Goal: Information Seeking & Learning: Learn about a topic

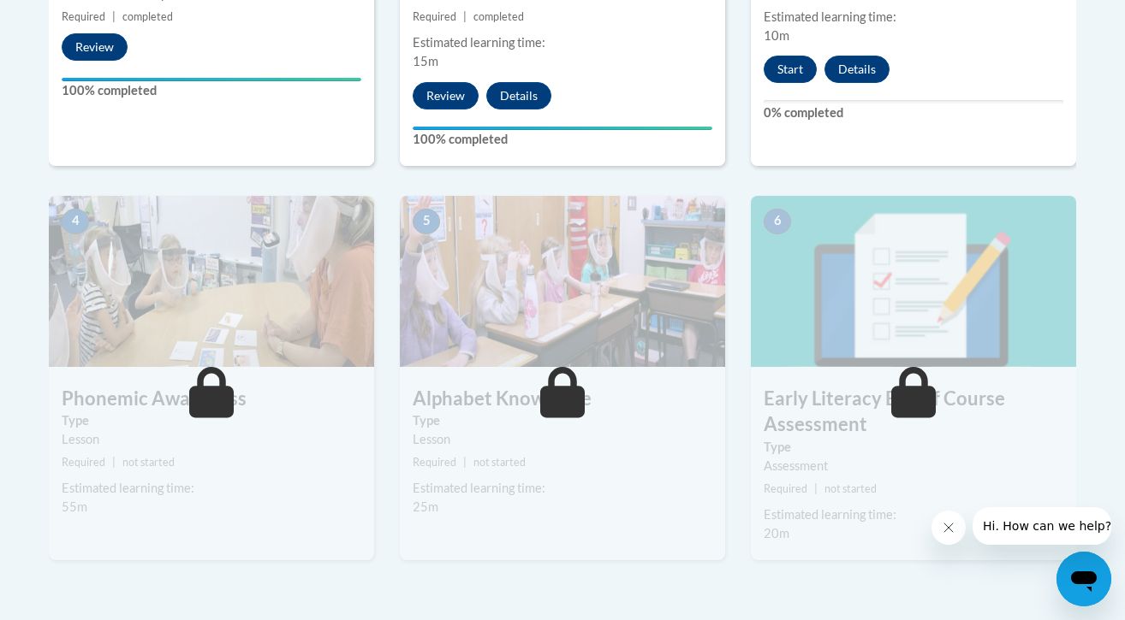
scroll to position [872, 0]
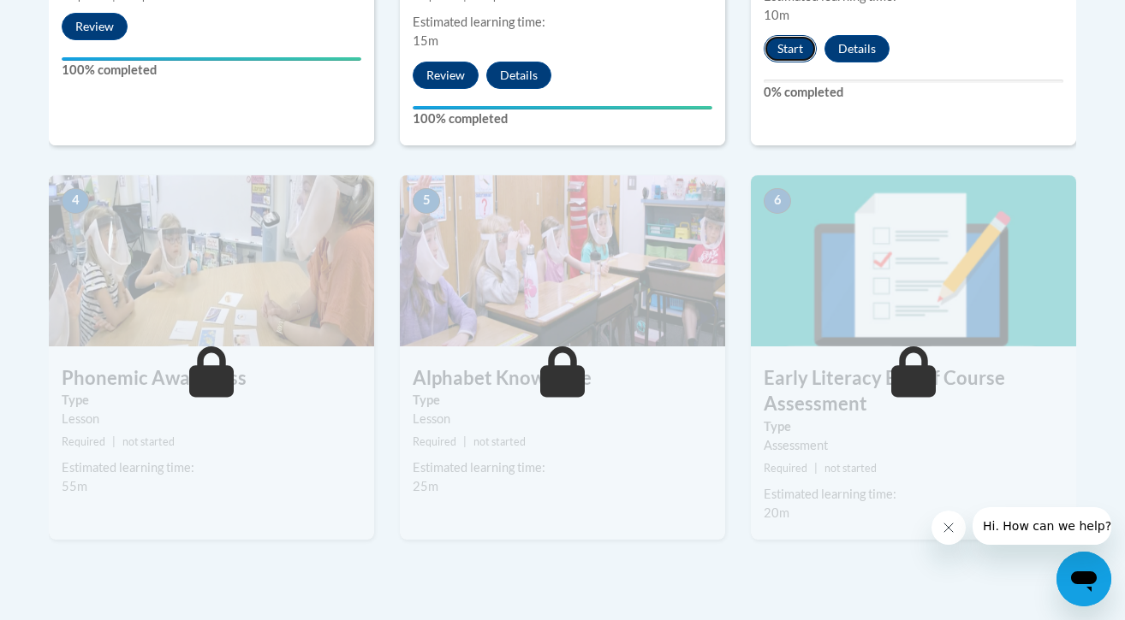
click at [787, 55] on button "Start" at bounding box center [789, 48] width 53 height 27
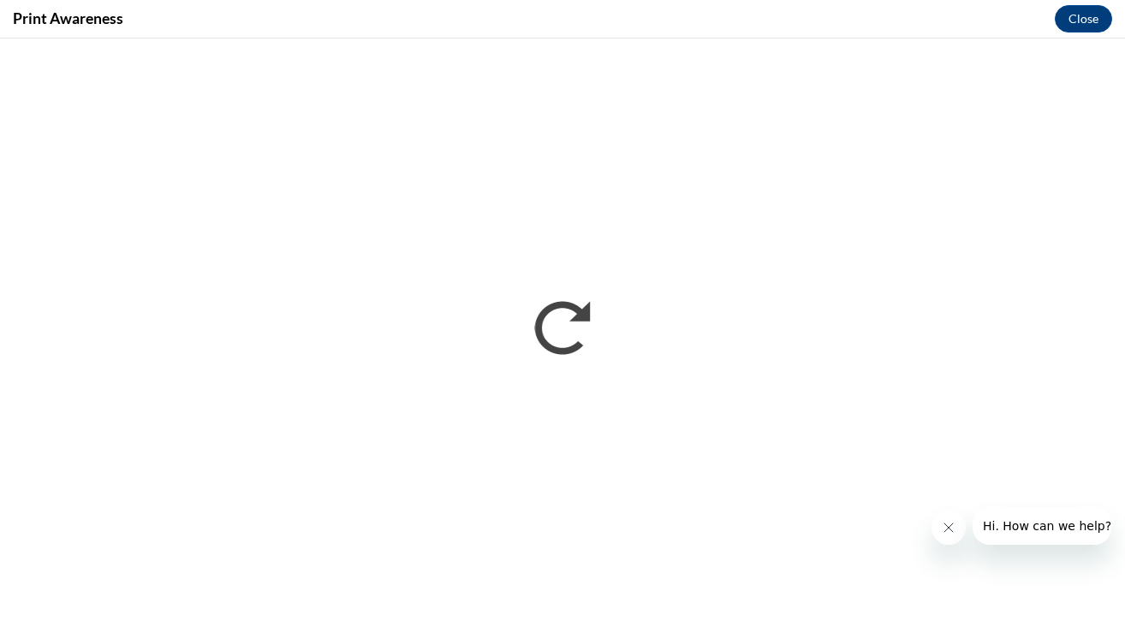
scroll to position [0, 0]
